Goal: Information Seeking & Learning: Learn about a topic

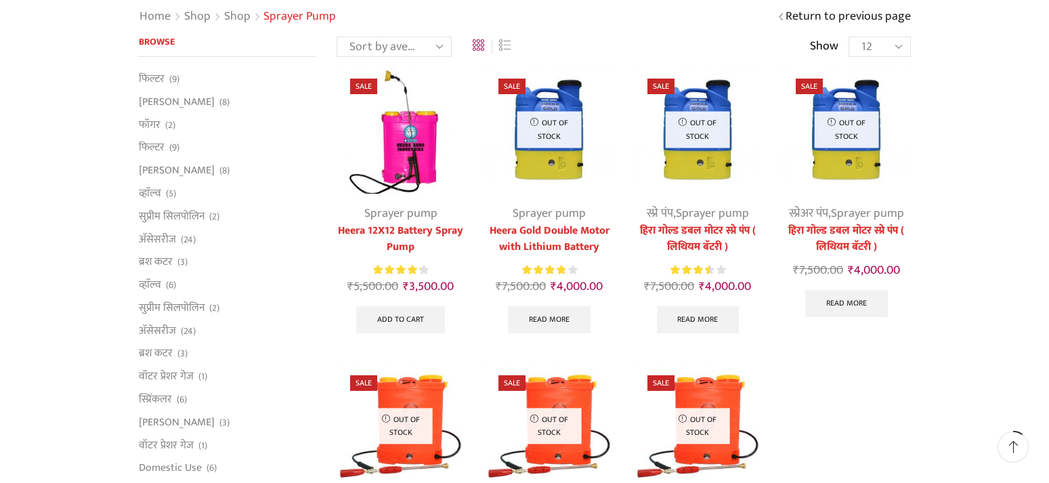
scroll to position [74, 0]
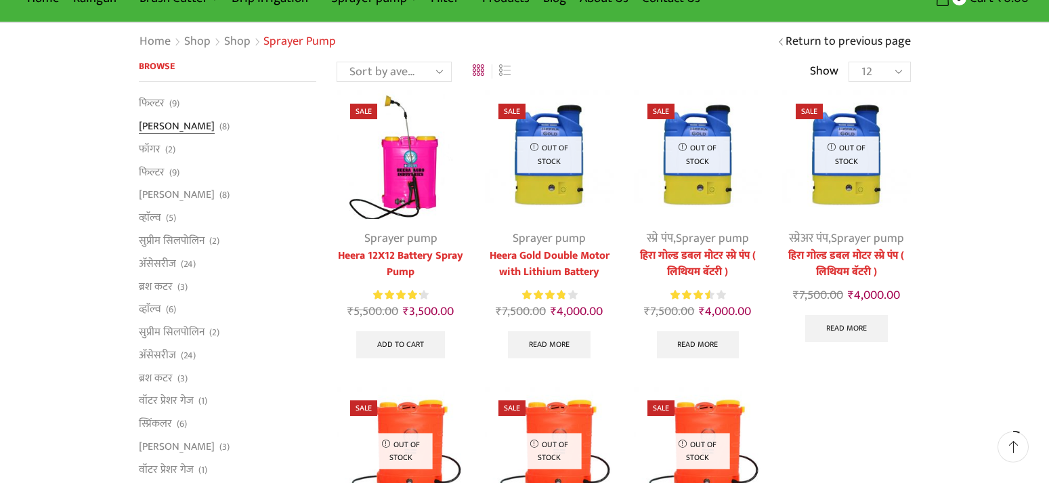
click at [144, 127] on link "[PERSON_NAME]" at bounding box center [177, 126] width 76 height 23
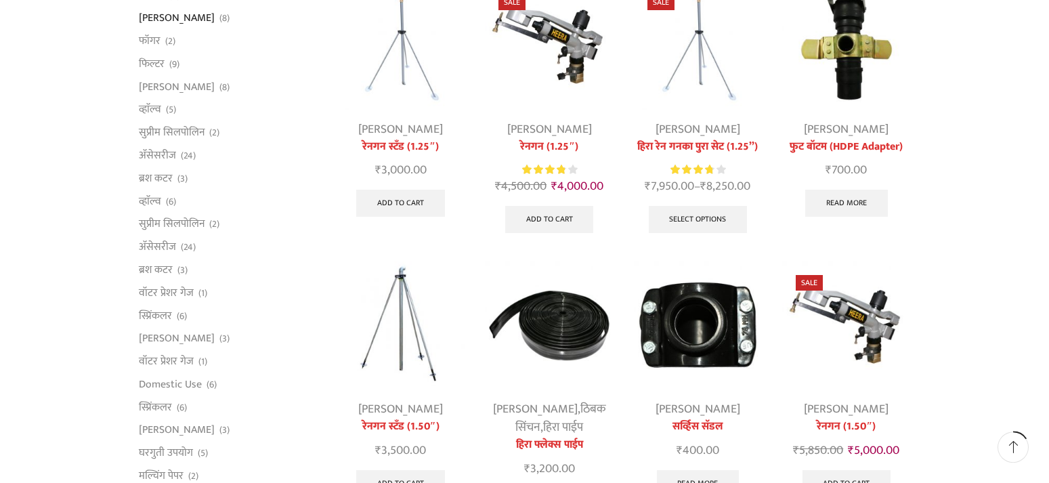
scroll to position [253, 0]
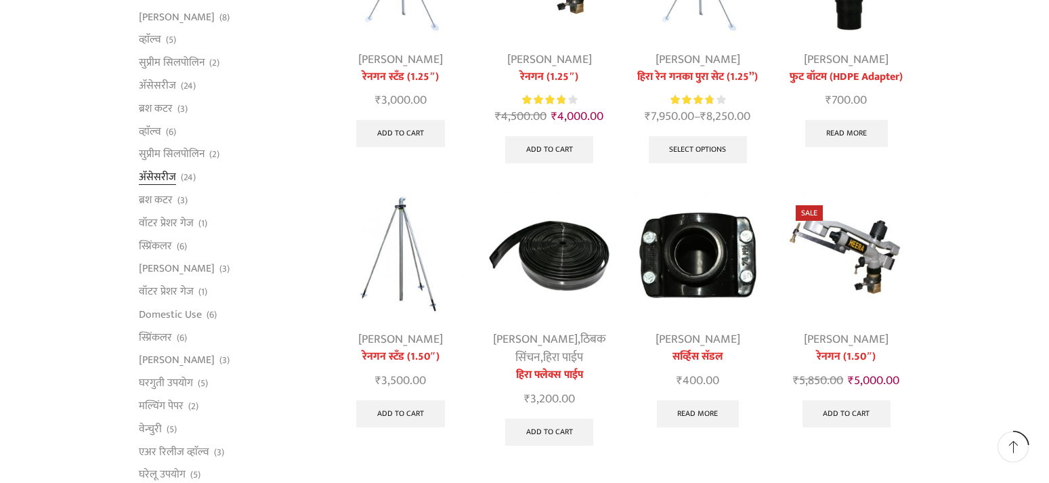
click at [158, 175] on link "अ‍ॅसेसरीज" at bounding box center [157, 177] width 37 height 23
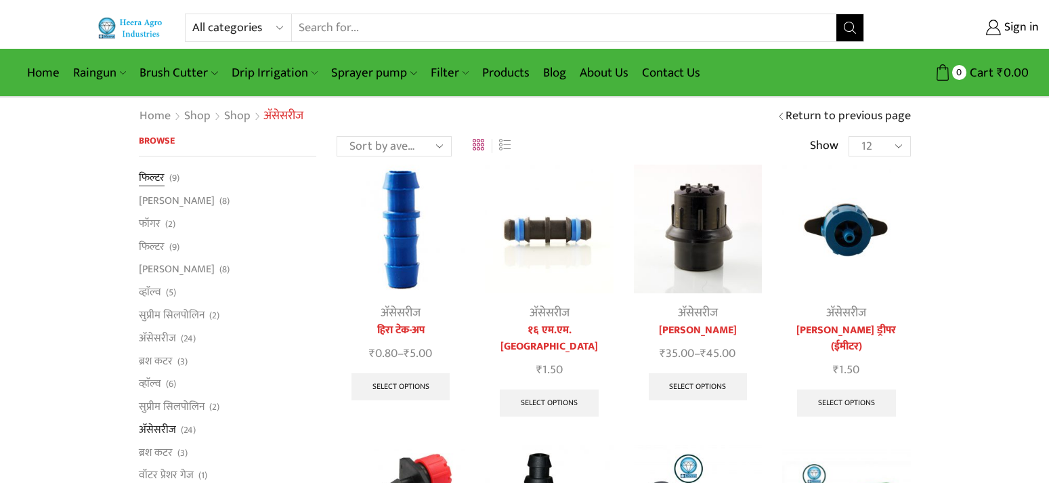
click at [149, 181] on link "फिल्टर" at bounding box center [152, 179] width 26 height 19
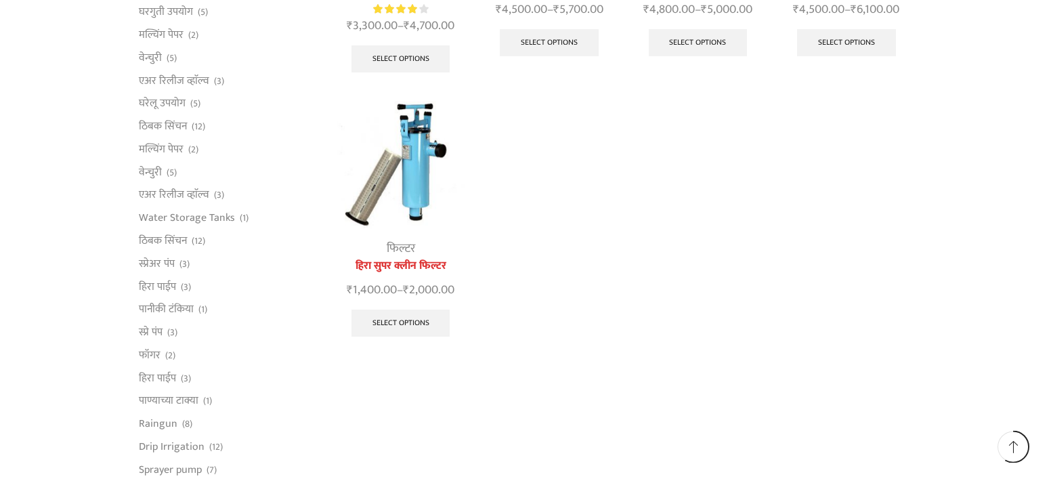
scroll to position [645, 0]
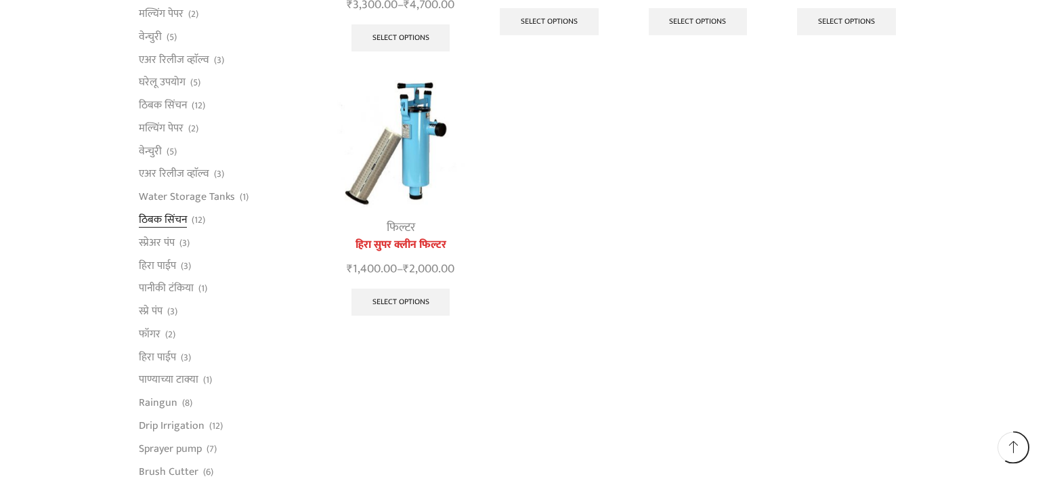
click at [167, 217] on link "ठिबक सिंचन" at bounding box center [163, 220] width 48 height 23
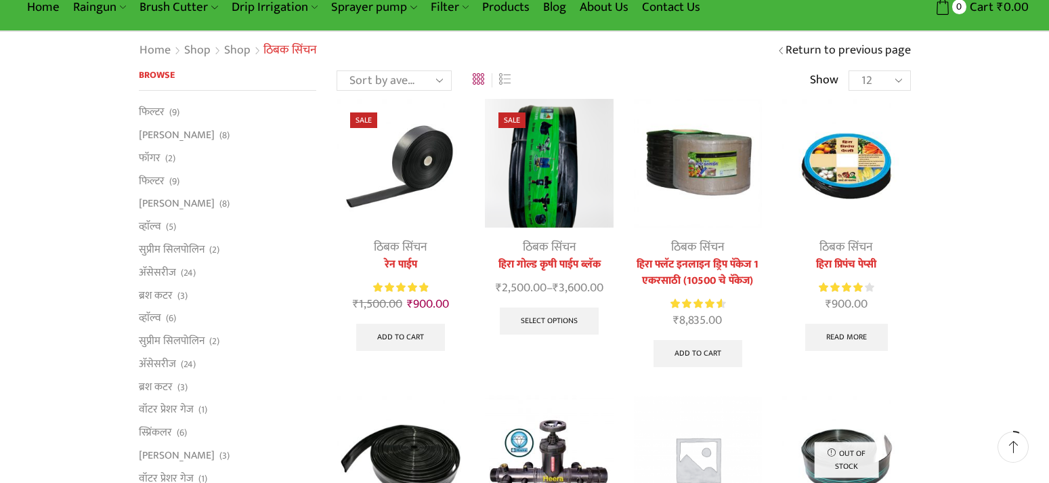
scroll to position [84, 0]
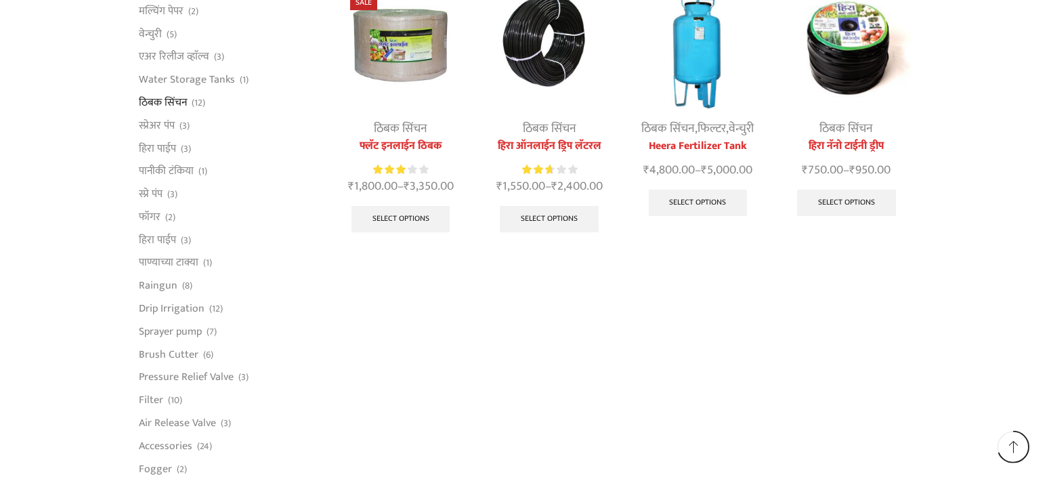
scroll to position [760, 0]
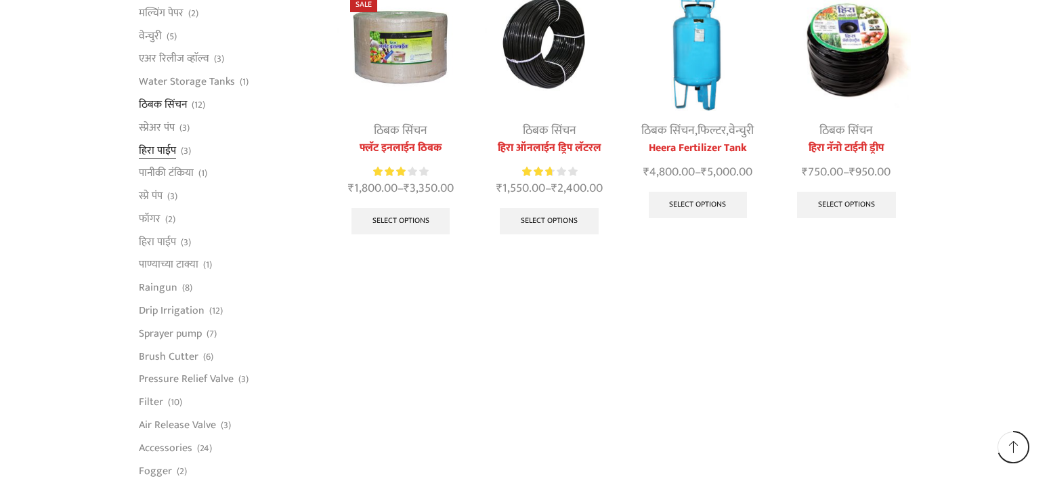
click at [165, 143] on link "हिरा पाईप" at bounding box center [157, 150] width 37 height 23
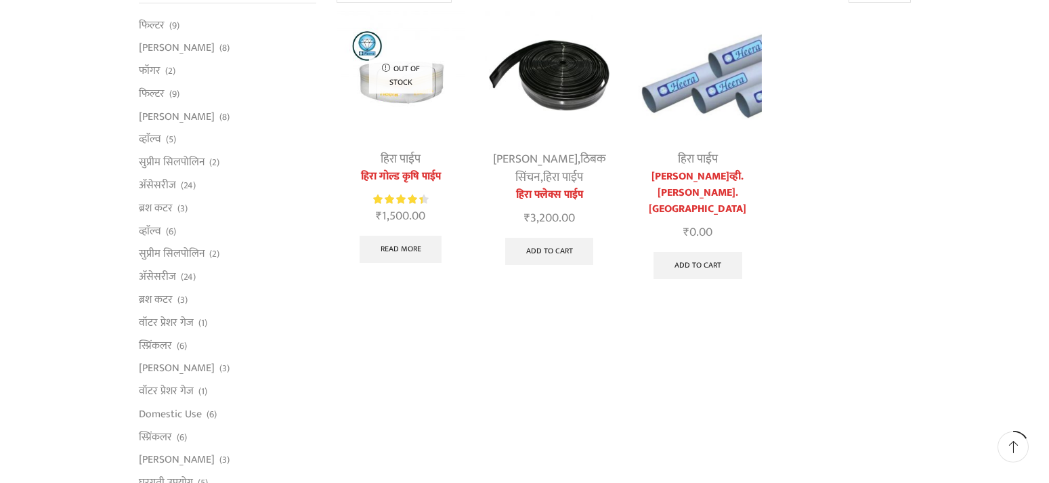
scroll to position [177, 0]
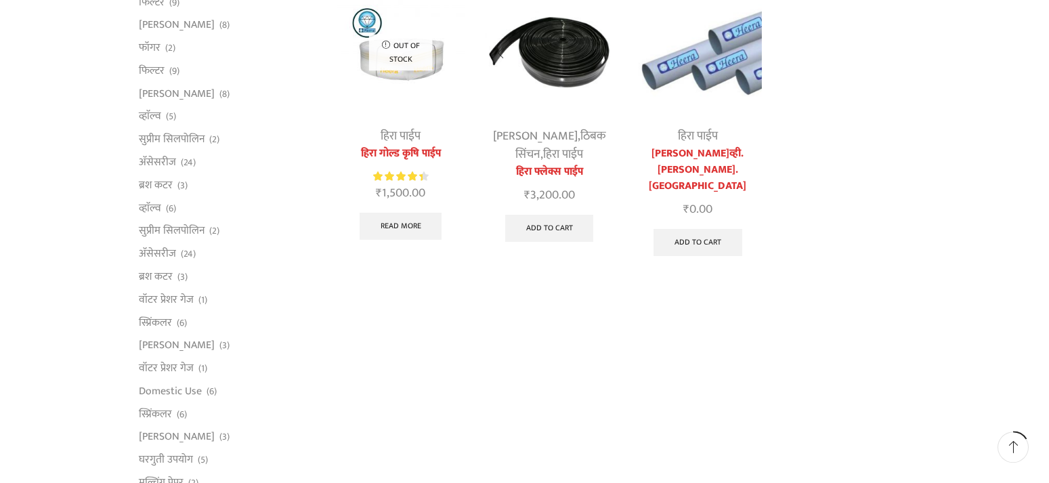
click at [561, 69] on img at bounding box center [549, 52] width 128 height 128
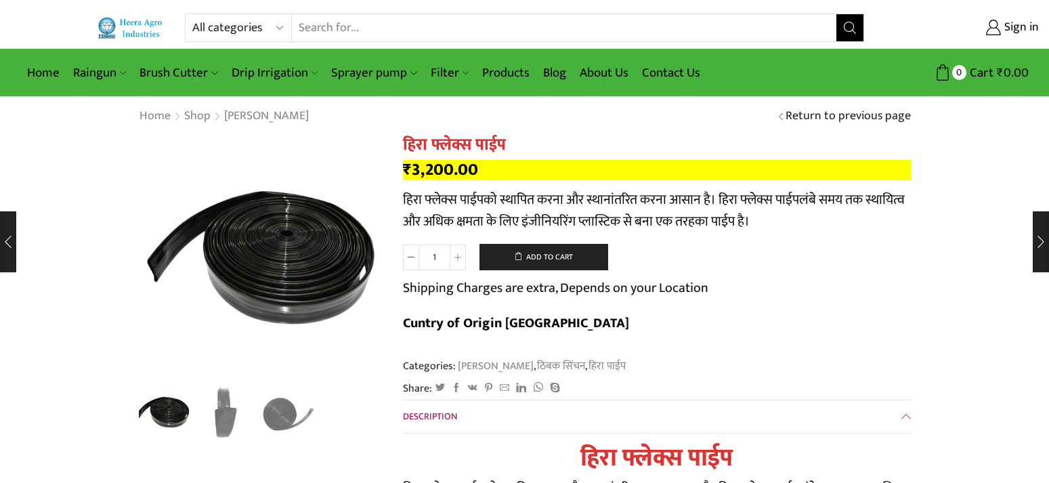
click at [221, 417] on img "2 / 3" at bounding box center [226, 412] width 56 height 56
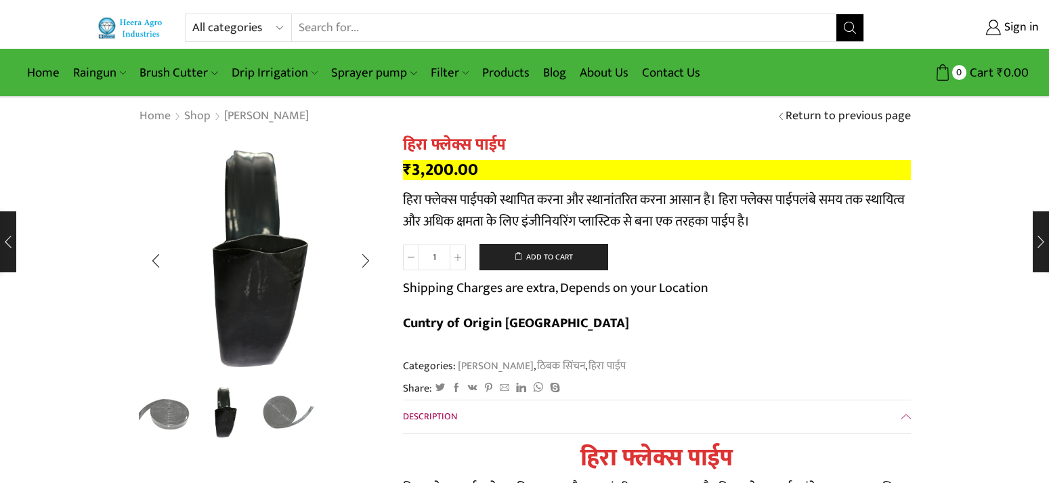
click at [292, 411] on img "3 / 3" at bounding box center [289, 412] width 56 height 56
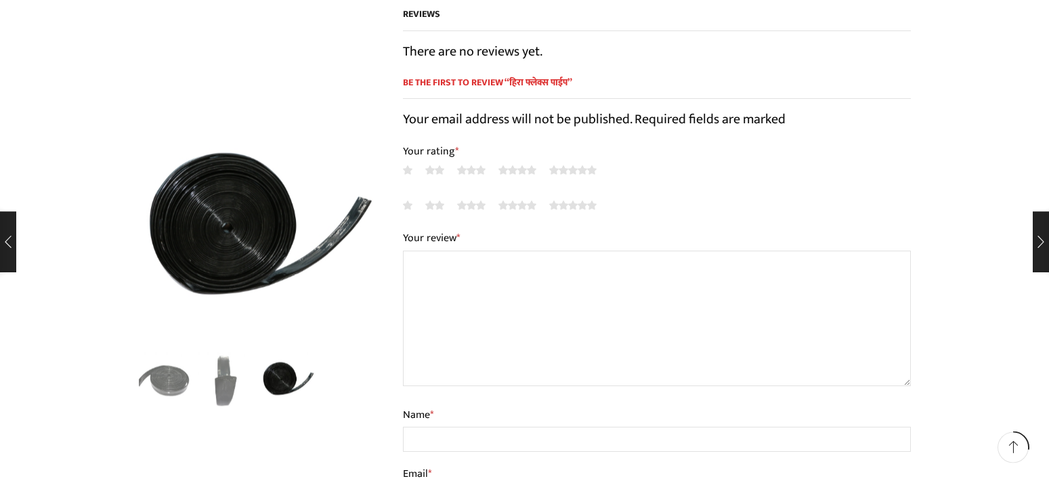
scroll to position [817, 0]
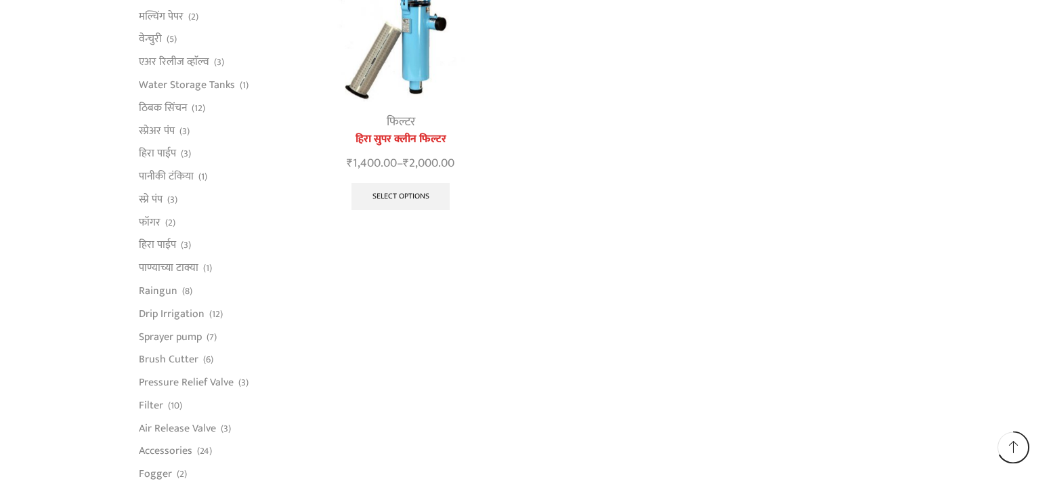
scroll to position [762, 0]
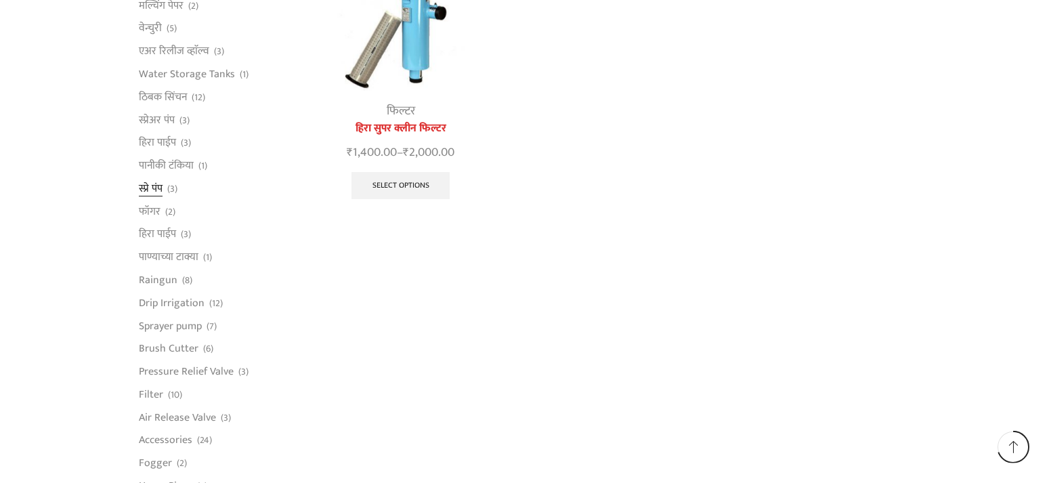
click at [154, 189] on link "स्प्रे पंप" at bounding box center [151, 188] width 24 height 23
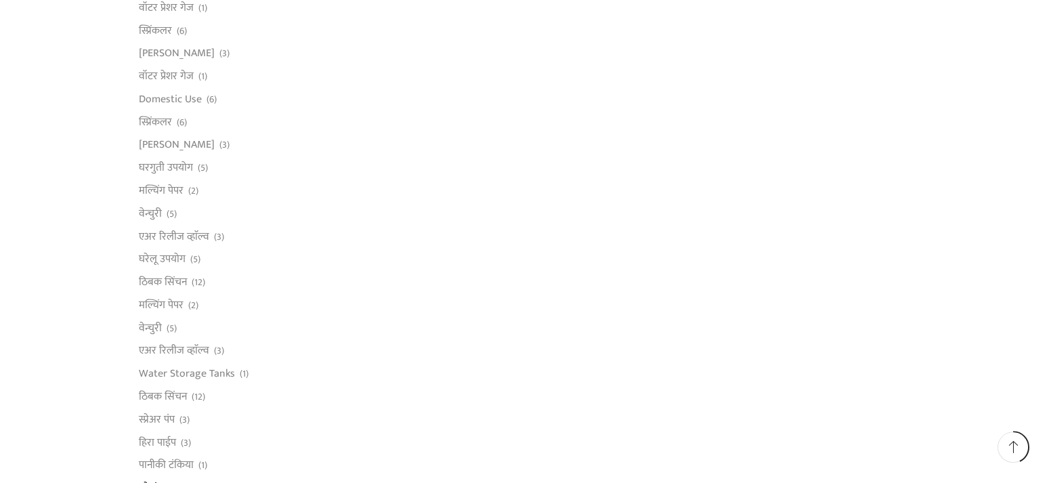
scroll to position [477, 0]
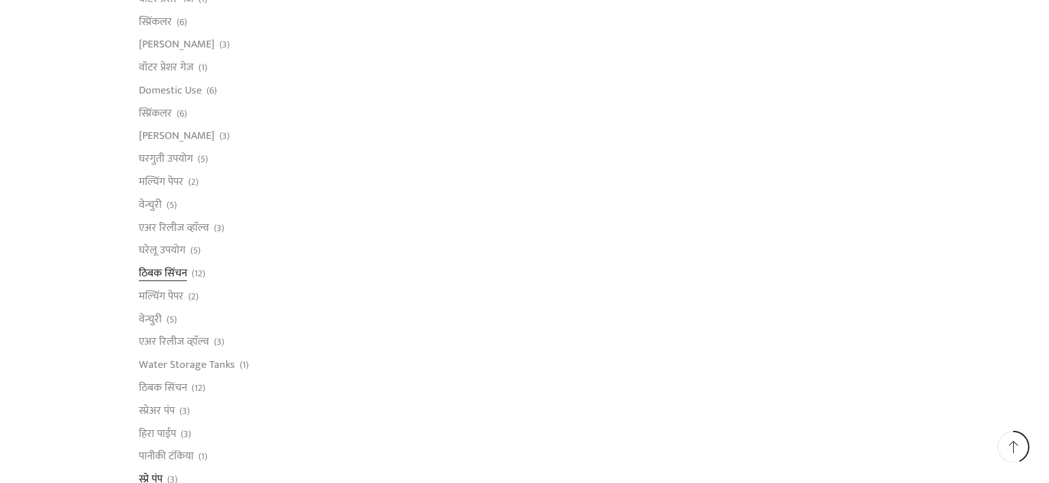
click at [164, 273] on link "ठिबक सिंचन" at bounding box center [163, 273] width 48 height 23
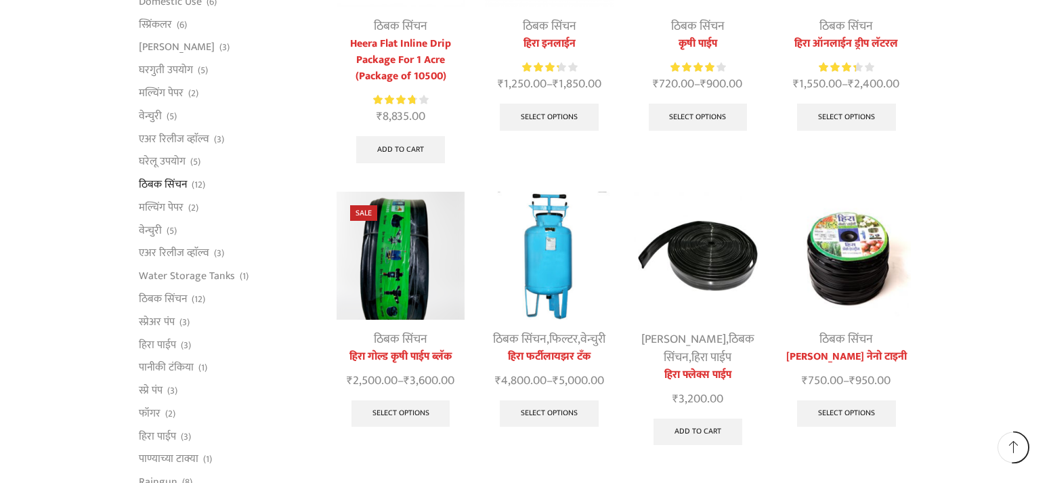
scroll to position [568, 0]
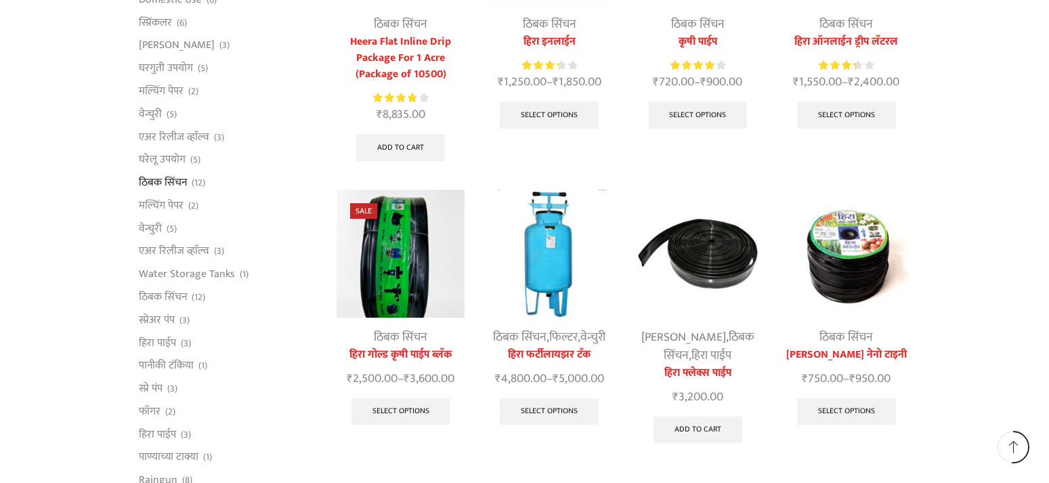
click at [856, 273] on img at bounding box center [846, 254] width 128 height 128
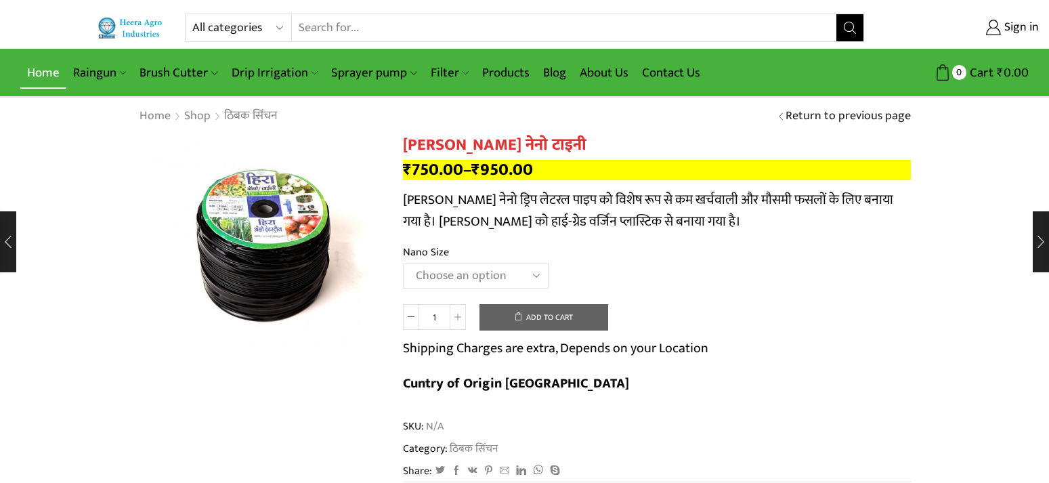
click at [47, 67] on link "Home" at bounding box center [43, 73] width 46 height 32
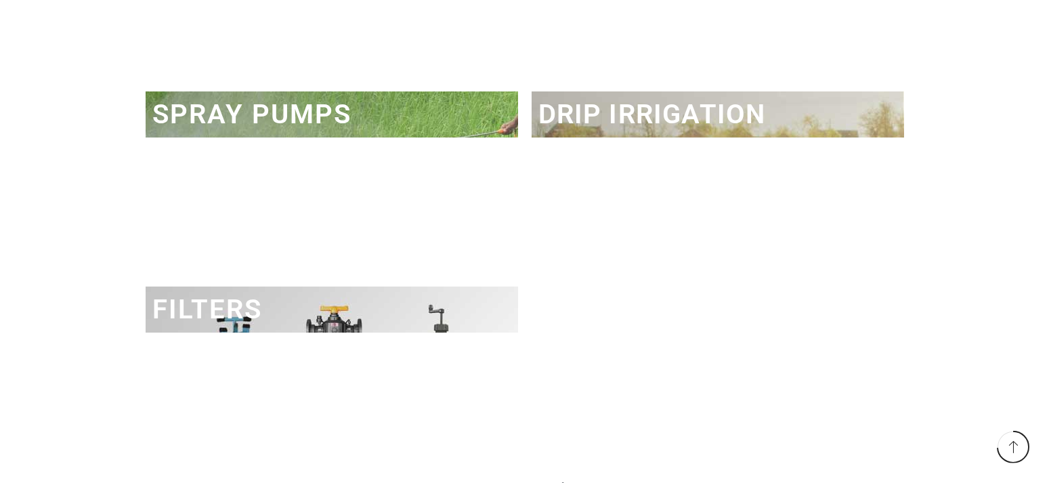
scroll to position [1963, 0]
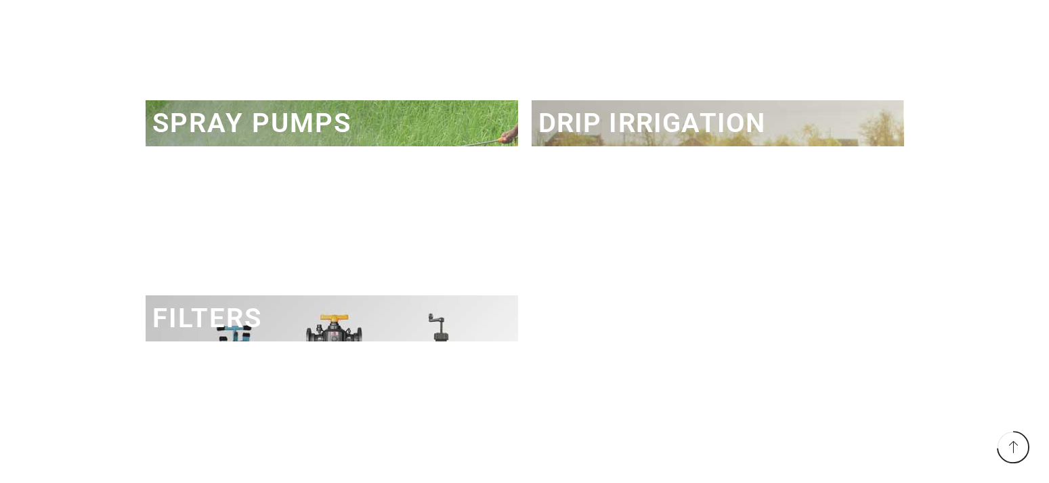
click at [197, 118] on link "SPRAY PUMPS" at bounding box center [251, 123] width 199 height 32
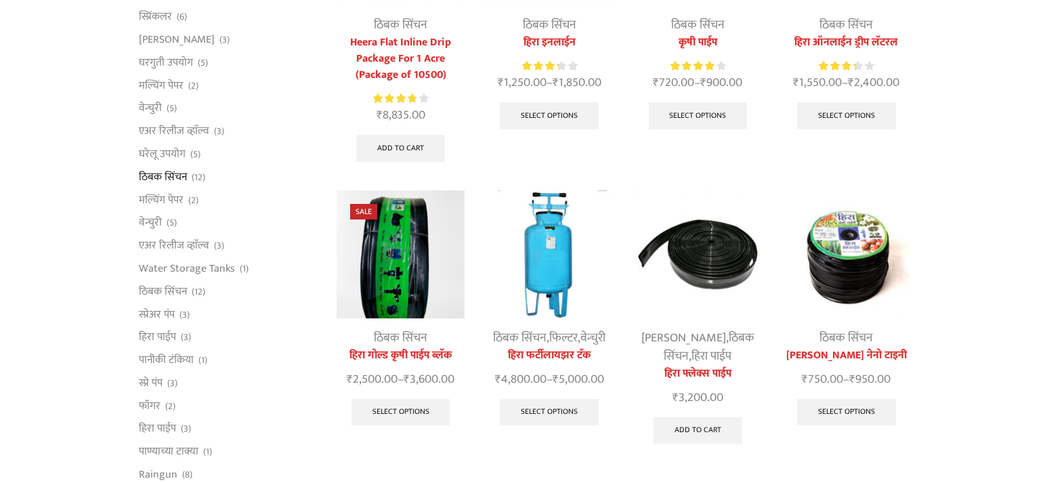
scroll to position [567, 0]
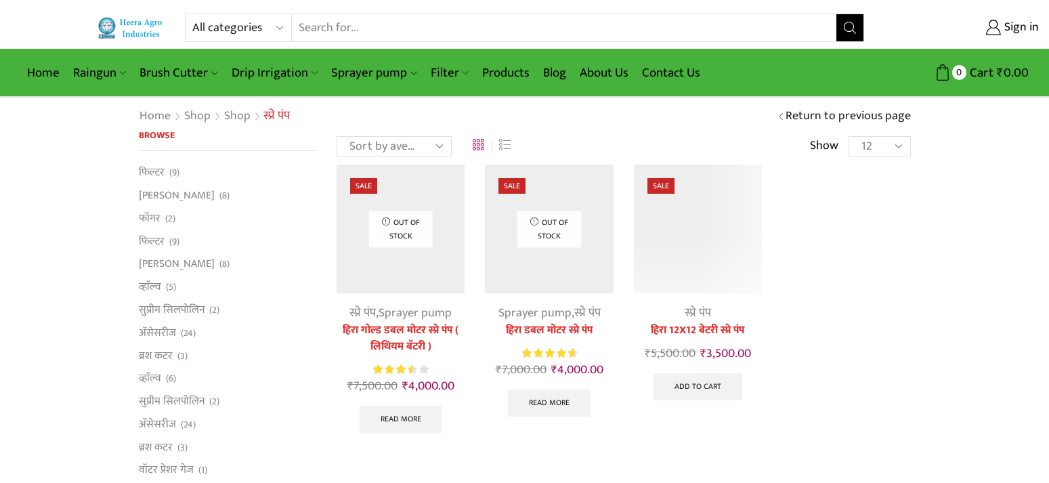
scroll to position [477, 0]
